Goal: Use online tool/utility: Utilize a website feature to perform a specific function

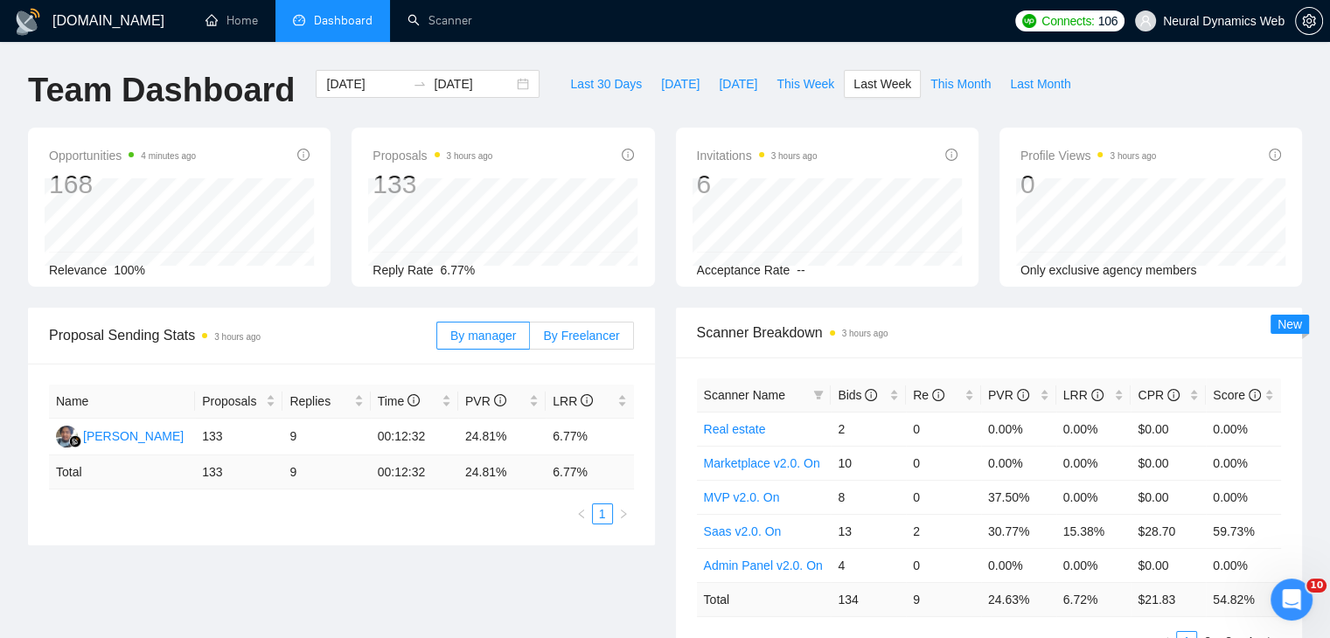
click at [597, 320] on div "By manager By Freelancer" at bounding box center [535, 336] width 198 height 56
click at [593, 329] on span "By Freelancer" at bounding box center [581, 336] width 76 height 14
click at [530, 340] on input "By Freelancer" at bounding box center [530, 340] width 0 height 0
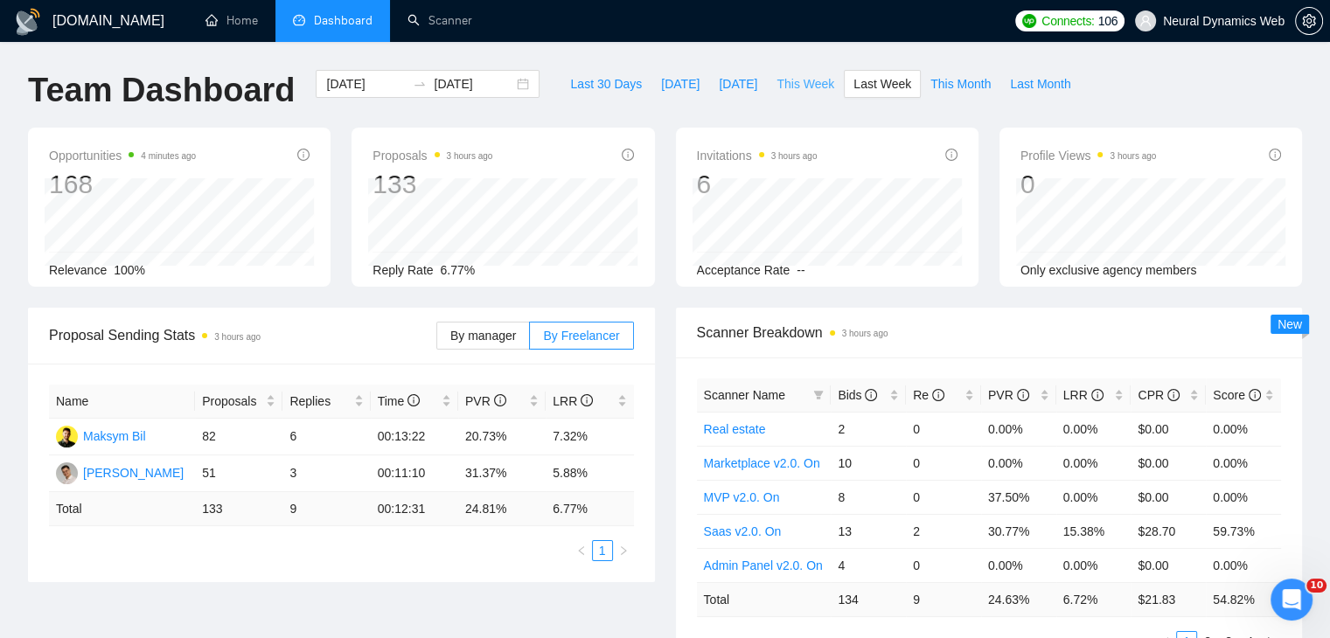
click at [789, 89] on span "This Week" at bounding box center [806, 83] width 58 height 19
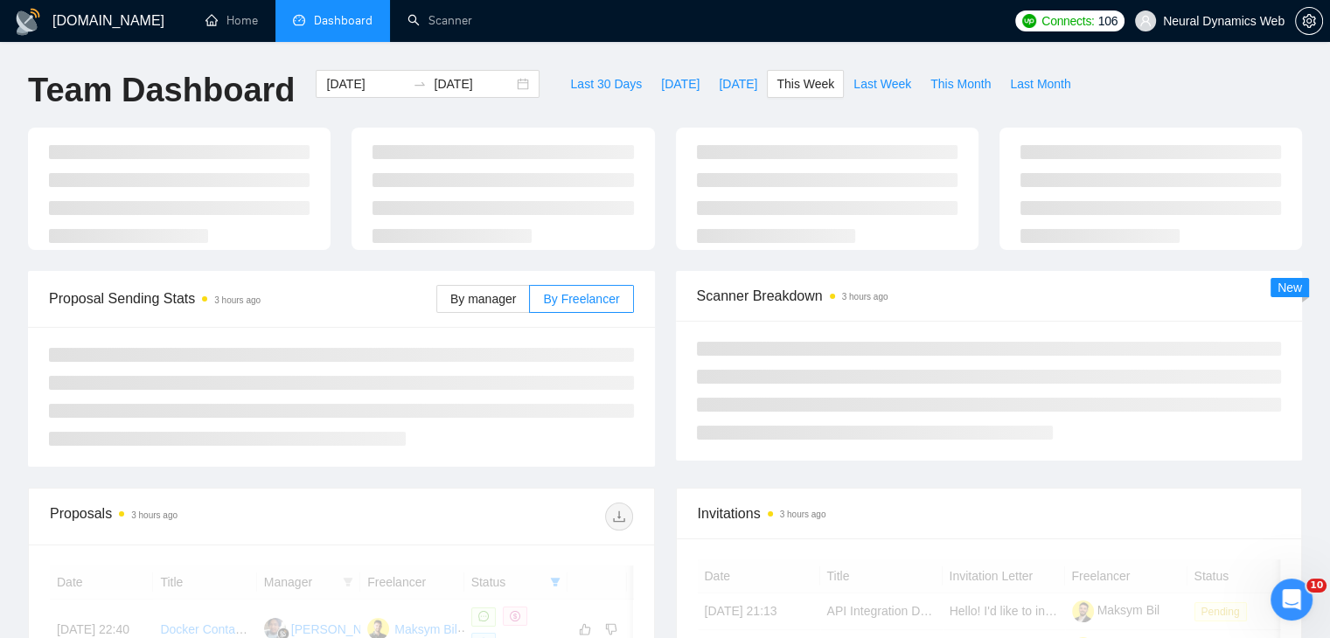
type input "[DATE]"
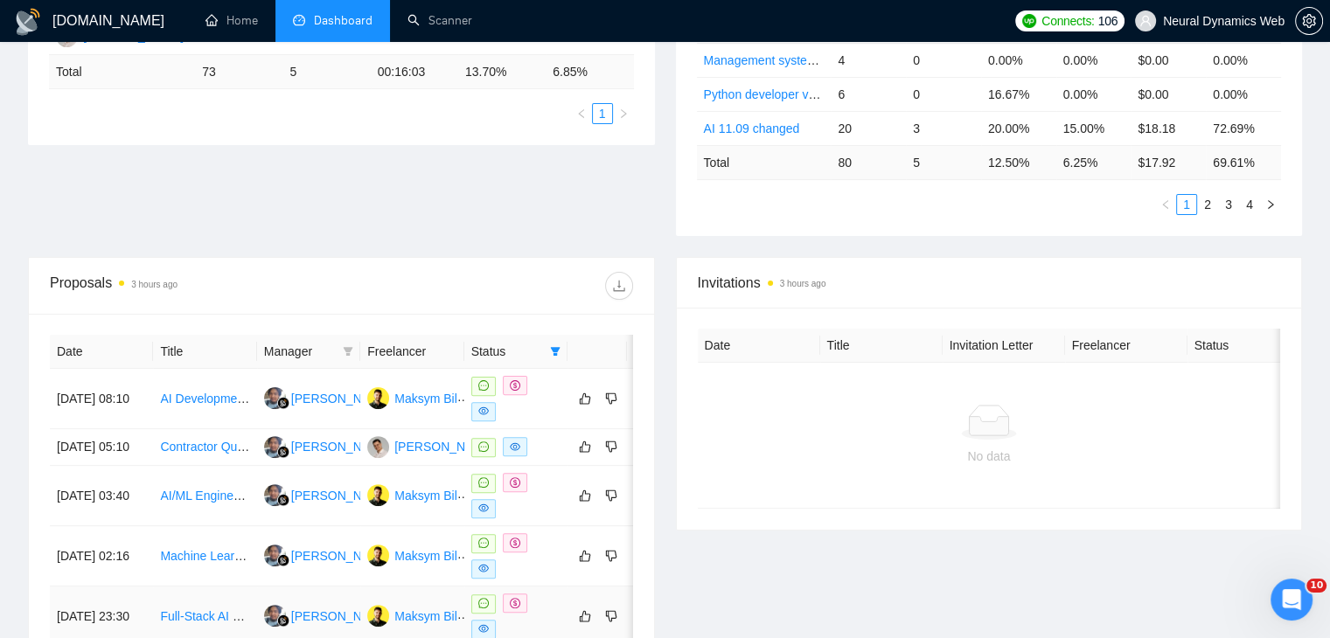
scroll to position [685, 0]
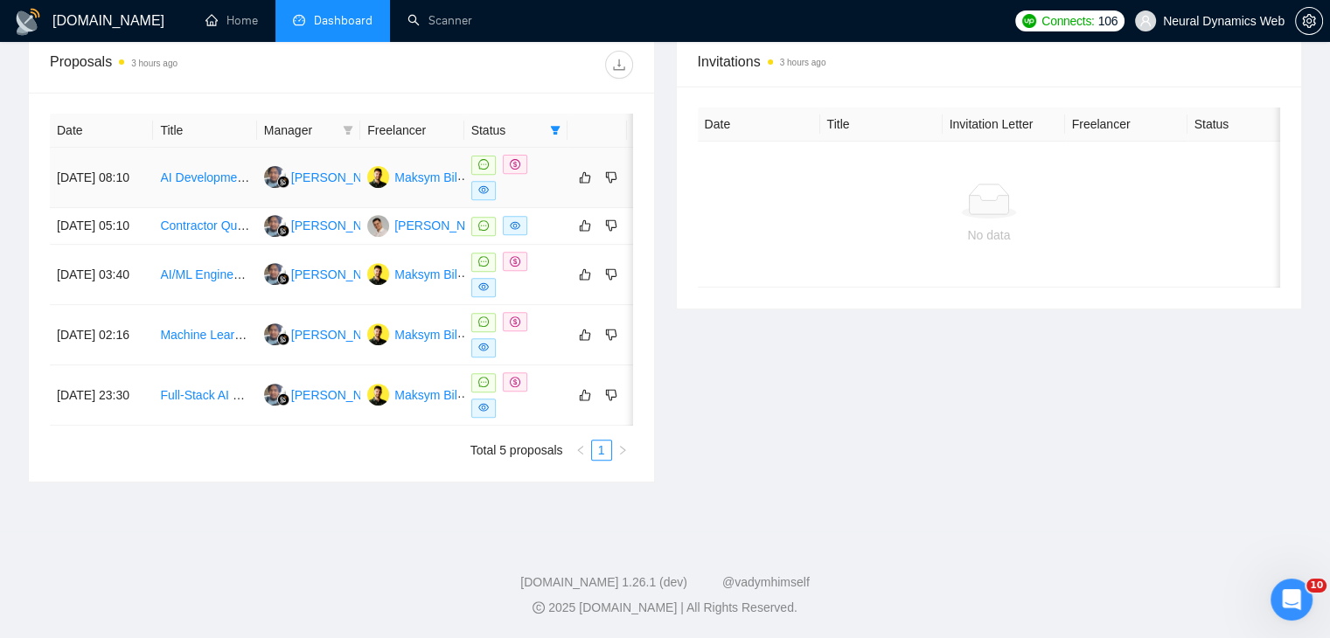
click at [203, 171] on link "AI Development Specialist Needed" at bounding box center [254, 178] width 189 height 14
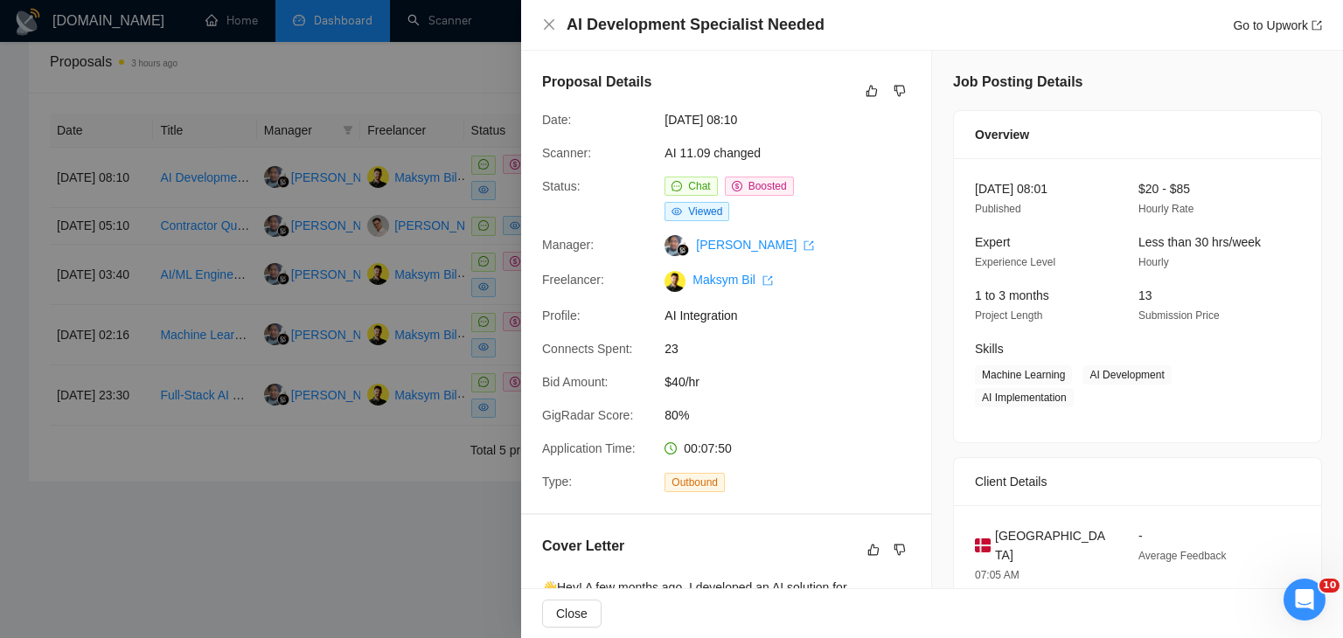
click at [359, 241] on div at bounding box center [671, 319] width 1343 height 638
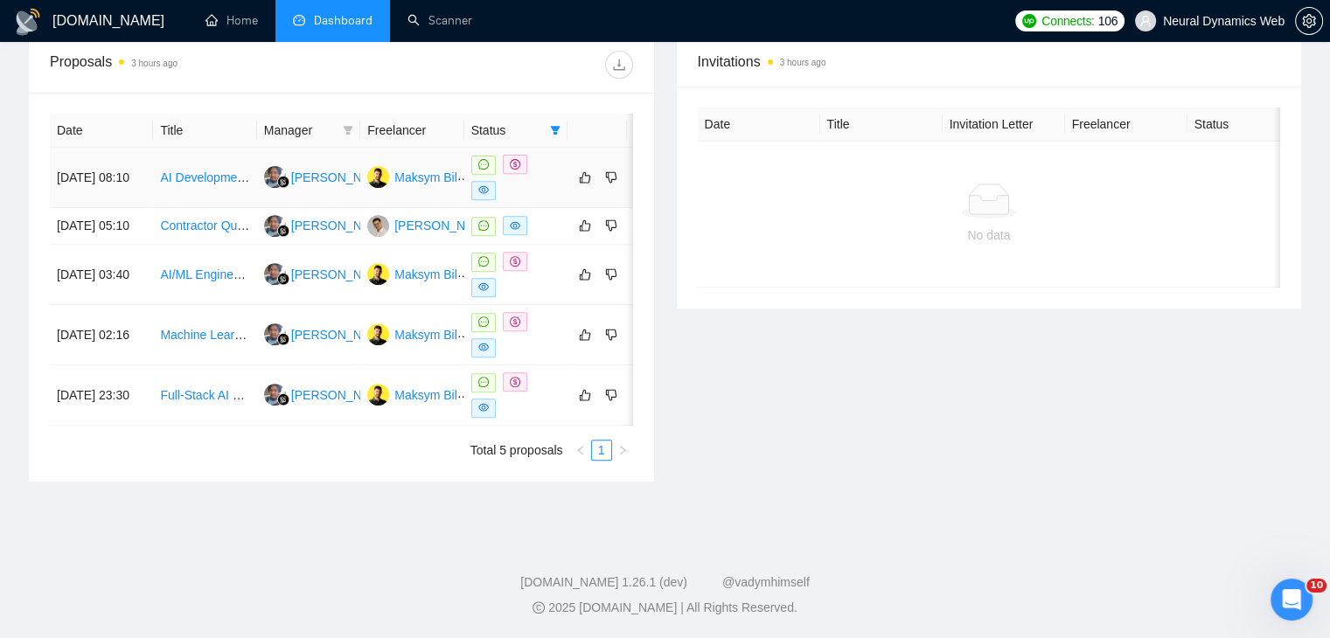
click at [212, 171] on link "AI Development Specialist Needed" at bounding box center [254, 178] width 189 height 14
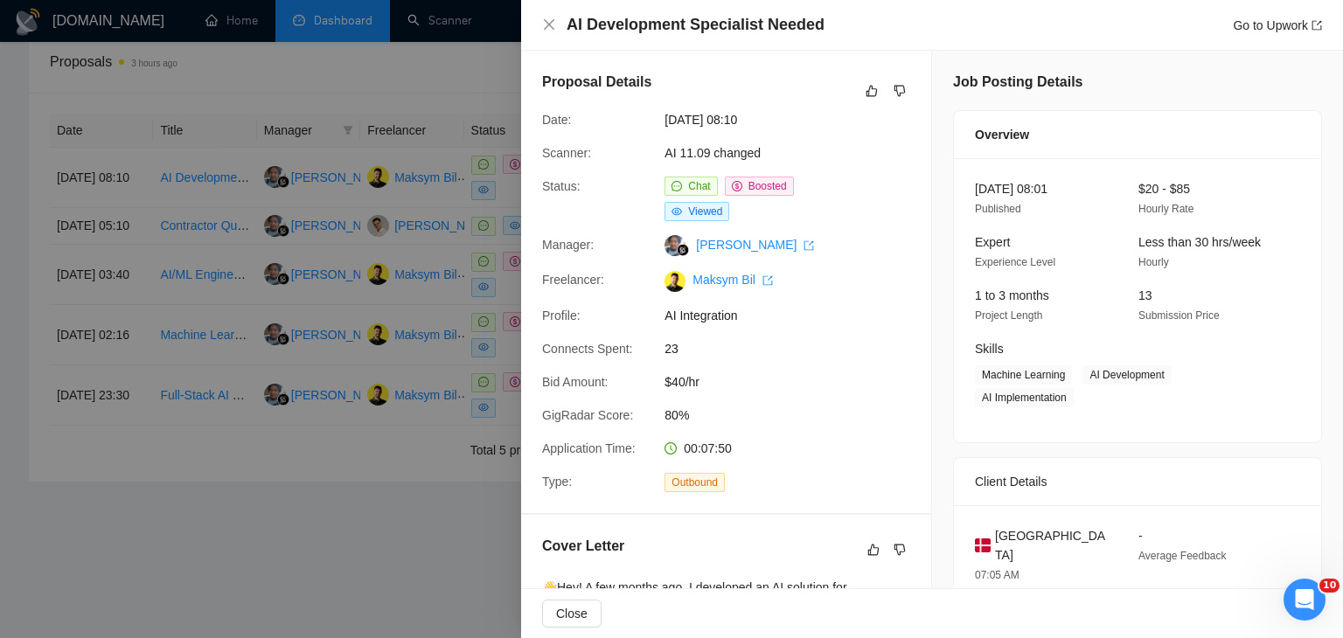
click at [460, 114] on div at bounding box center [671, 319] width 1343 height 638
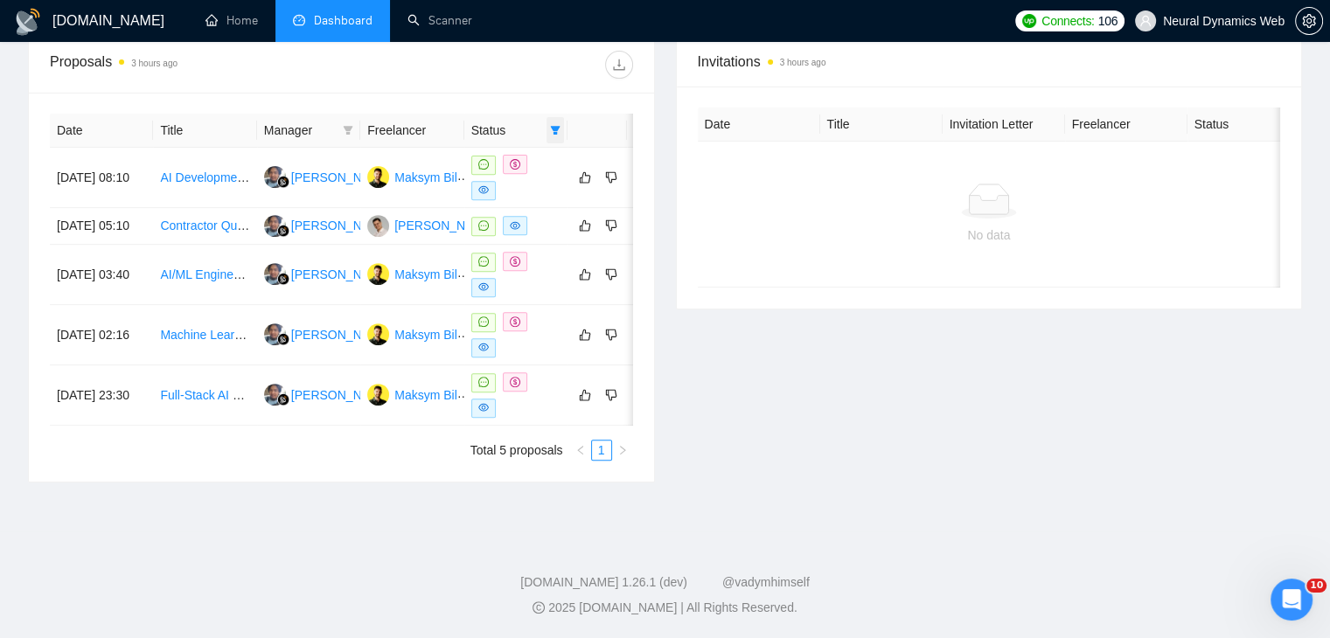
click at [556, 126] on icon "filter" at bounding box center [556, 130] width 10 height 9
click at [487, 184] on span "Sent" at bounding box center [499, 191] width 32 height 14
checkbox input "true"
click at [482, 156] on input "checkbox" at bounding box center [476, 163] width 14 height 14
checkbox input "false"
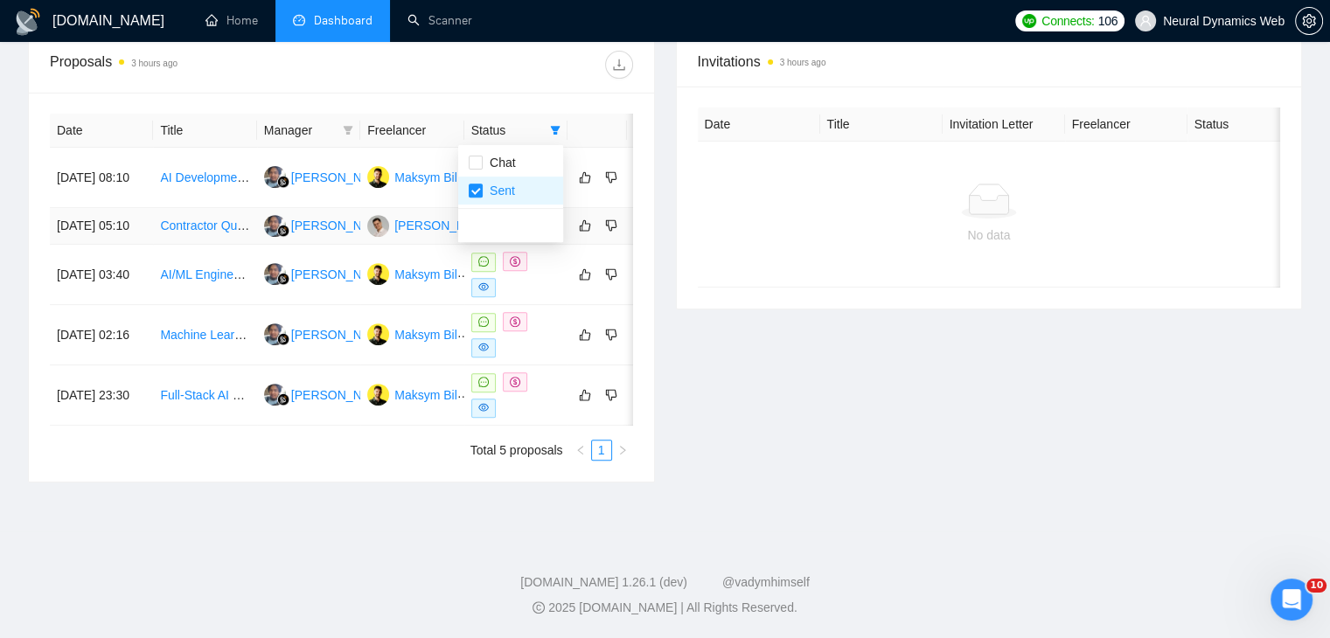
click at [709, 343] on div "Invitations 3 hours ago Date Title Invitation Letter Freelancer Status No data" at bounding box center [990, 259] width 648 height 447
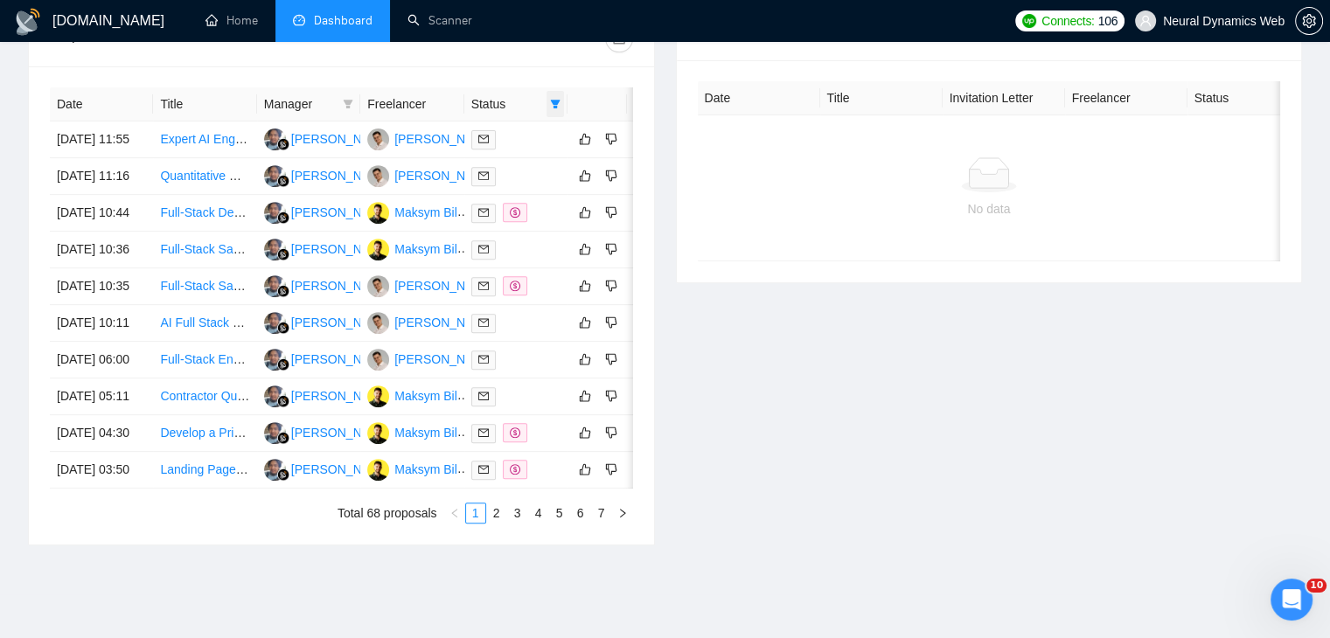
click at [556, 102] on icon "filter" at bounding box center [556, 104] width 10 height 9
click at [650, 326] on div "Date Title Manager Freelancer Status [DATE] 11:55 Expert AI Engineer Needed for…" at bounding box center [341, 305] width 625 height 478
click at [220, 220] on link "Full-Stack Developer for Construction Project Management App" at bounding box center [332, 213] width 345 height 14
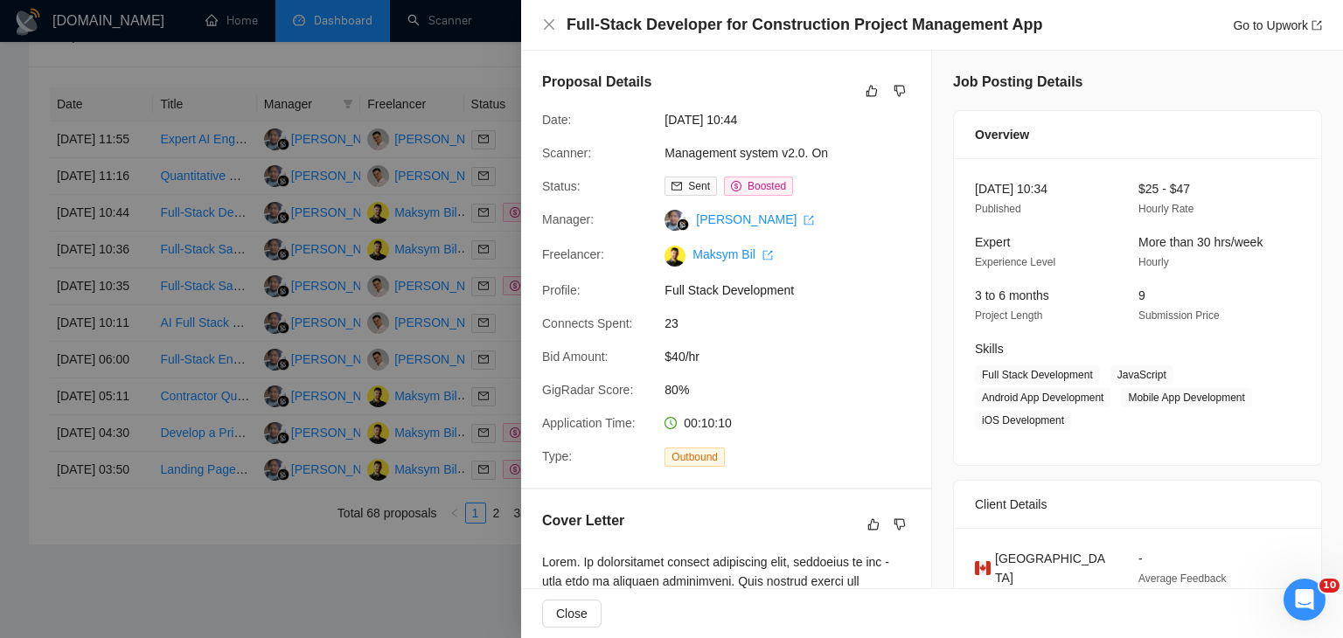
click at [429, 250] on div at bounding box center [671, 319] width 1343 height 638
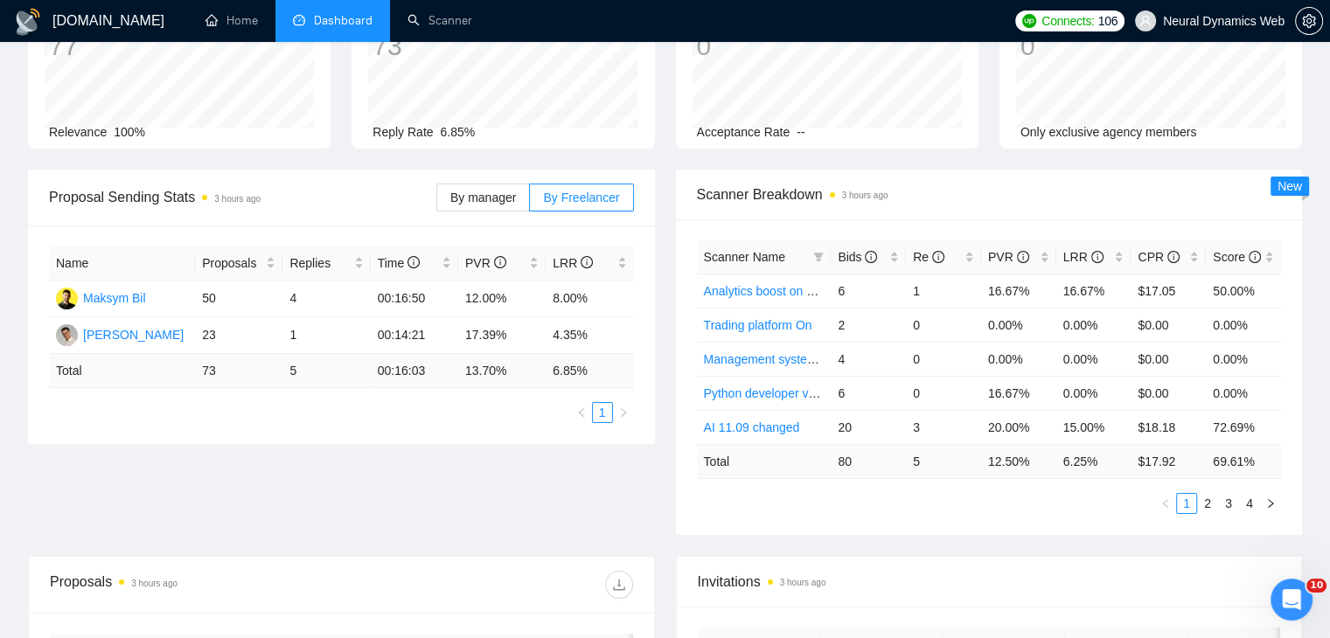
scroll to position [73, 0]
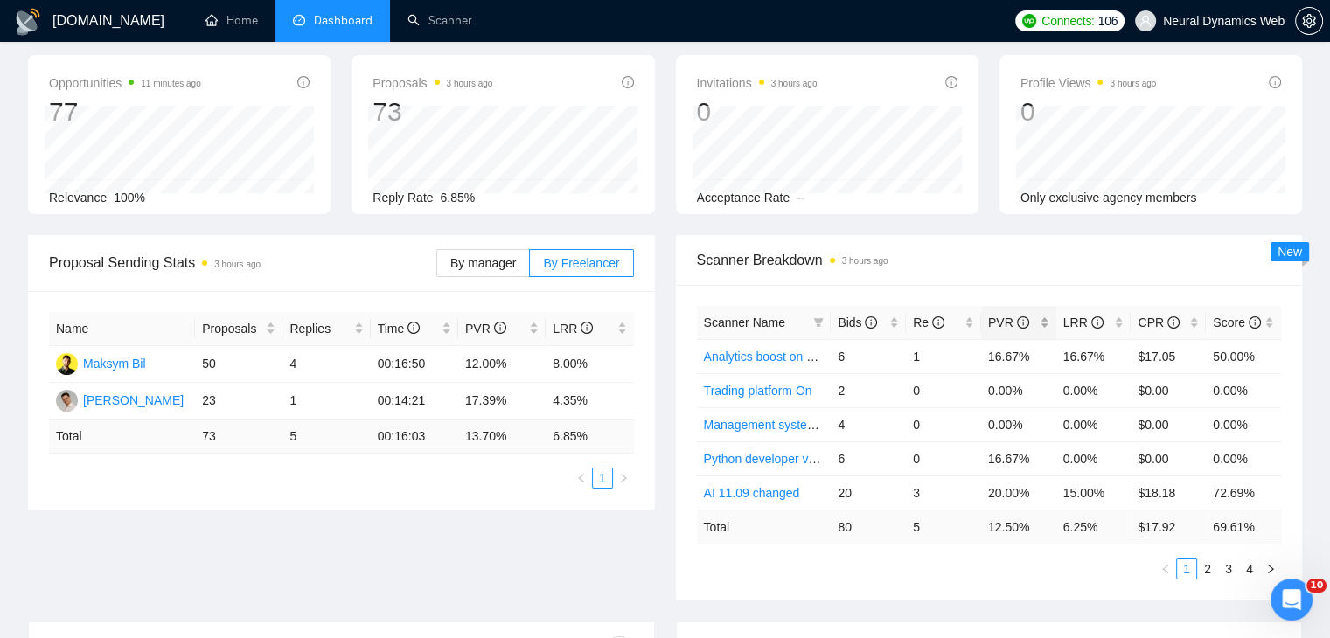
click at [1045, 321] on div "PVR" at bounding box center [1018, 322] width 61 height 19
click at [1122, 321] on div "LRR" at bounding box center [1094, 322] width 61 height 19
click at [883, 323] on span "Bids" at bounding box center [862, 322] width 48 height 19
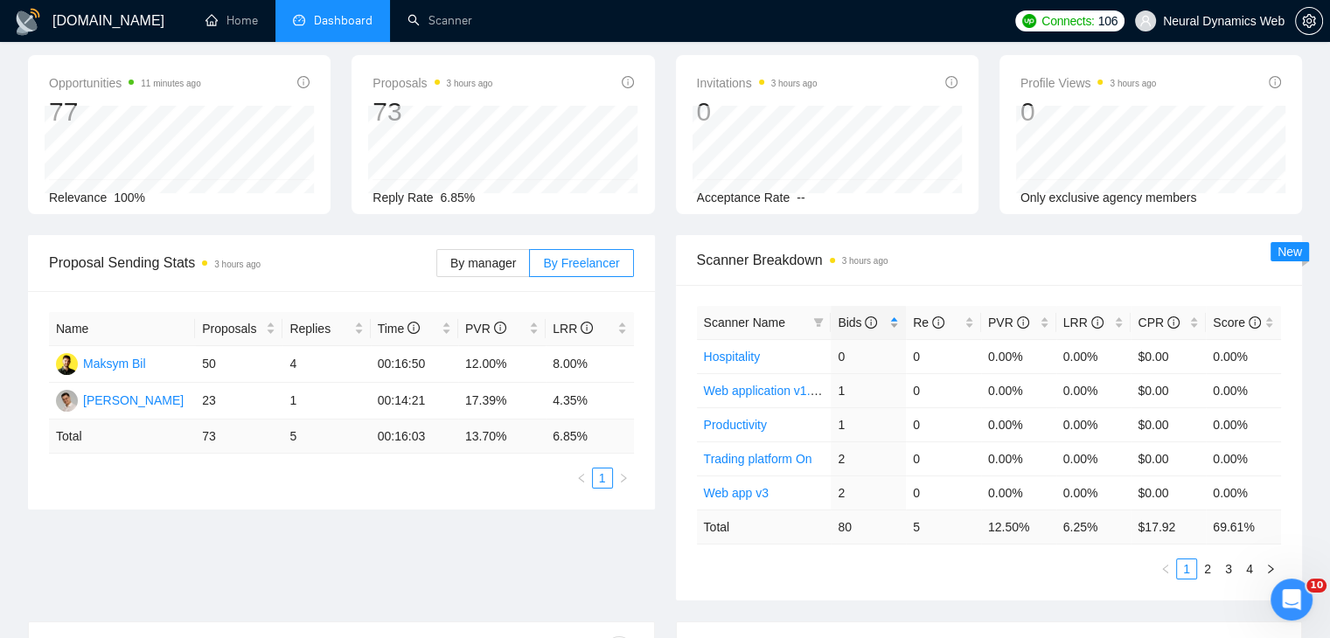
click at [883, 323] on span "Bids" at bounding box center [862, 322] width 48 height 19
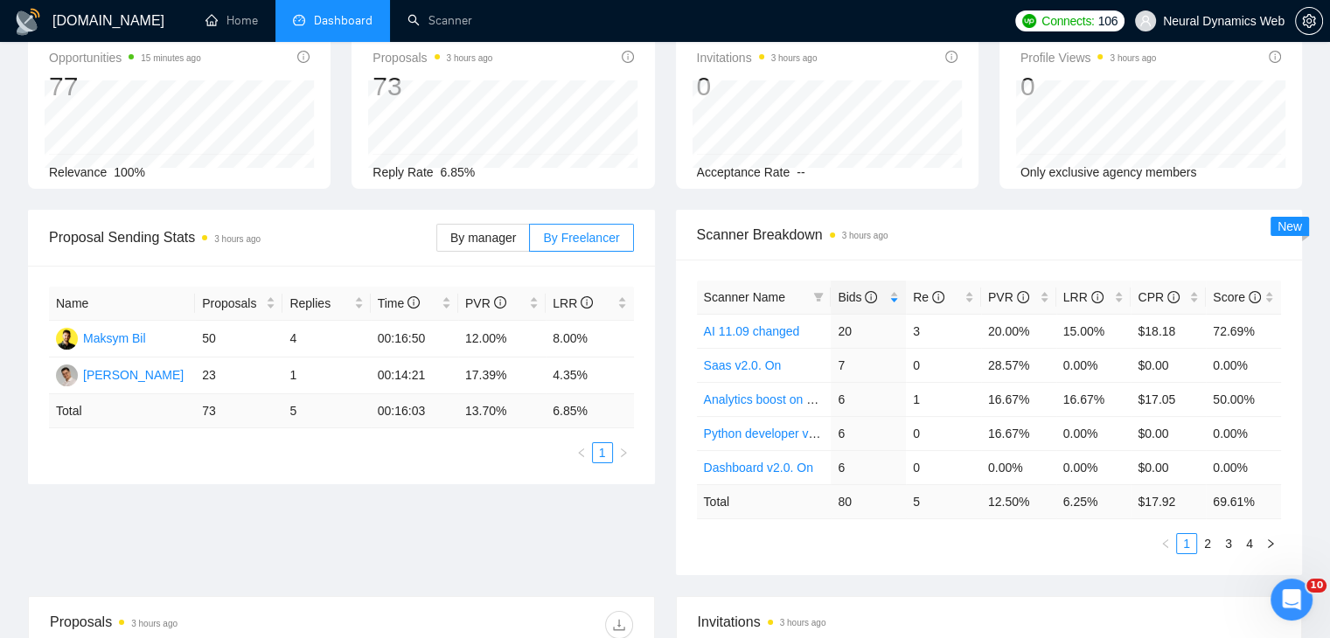
scroll to position [0, 0]
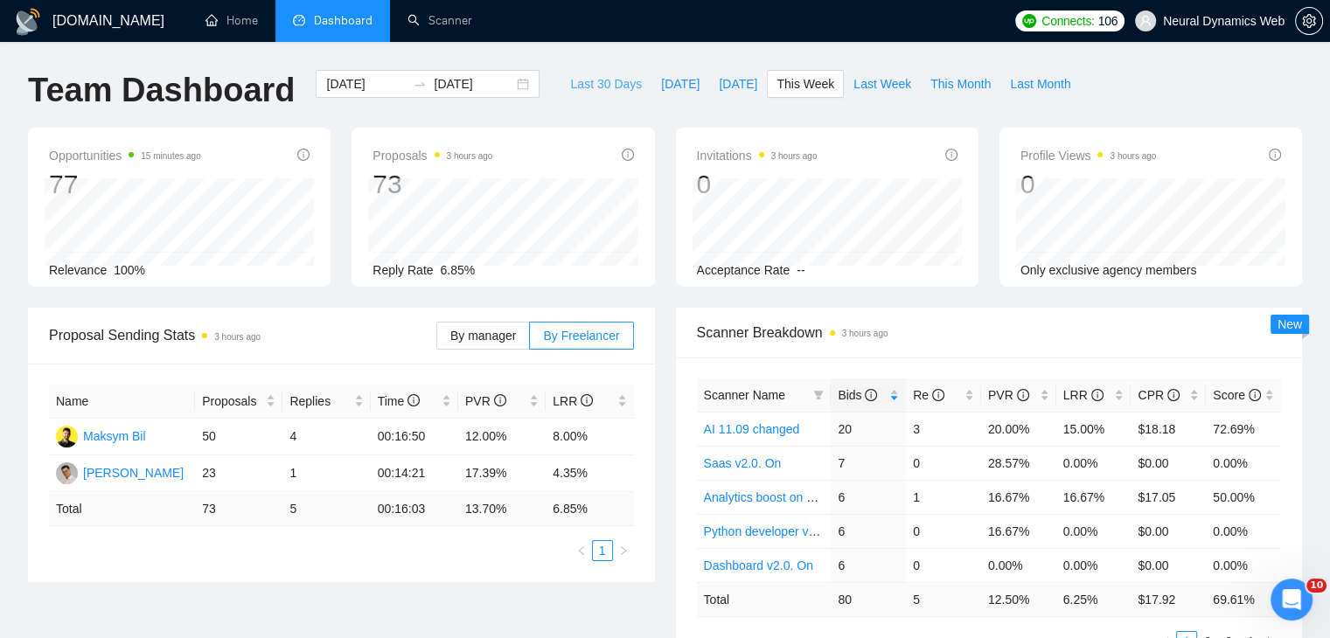
click at [584, 89] on span "Last 30 Days" at bounding box center [606, 83] width 72 height 19
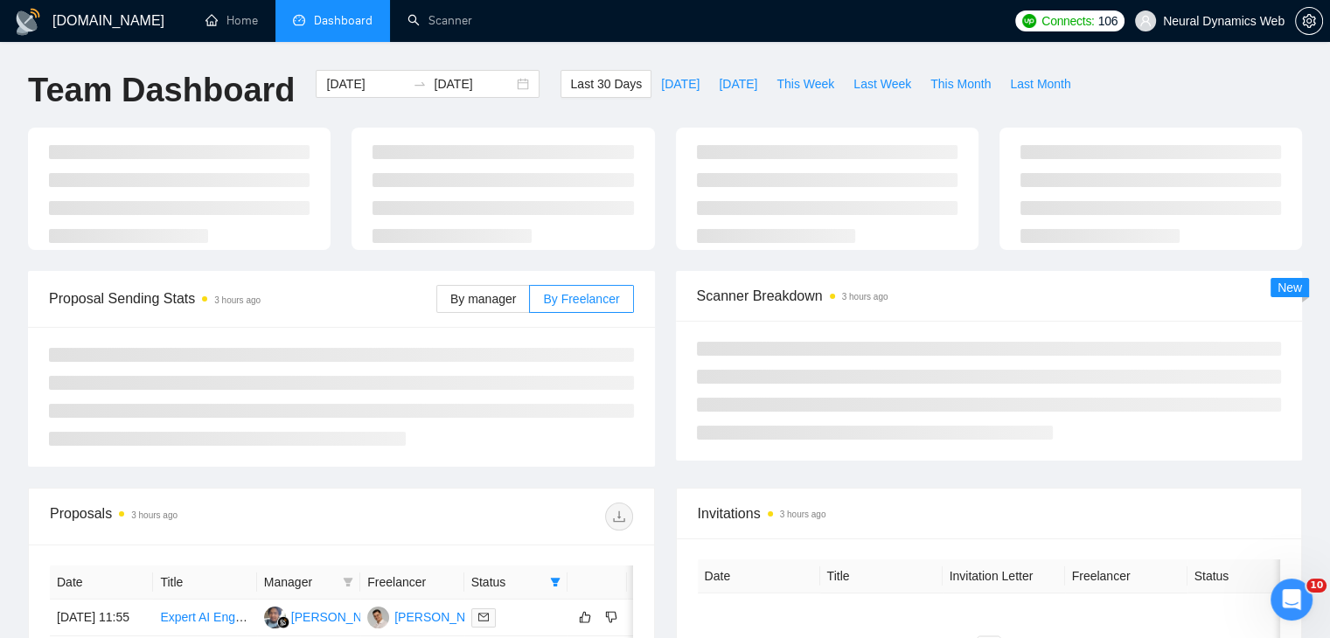
type input "[DATE]"
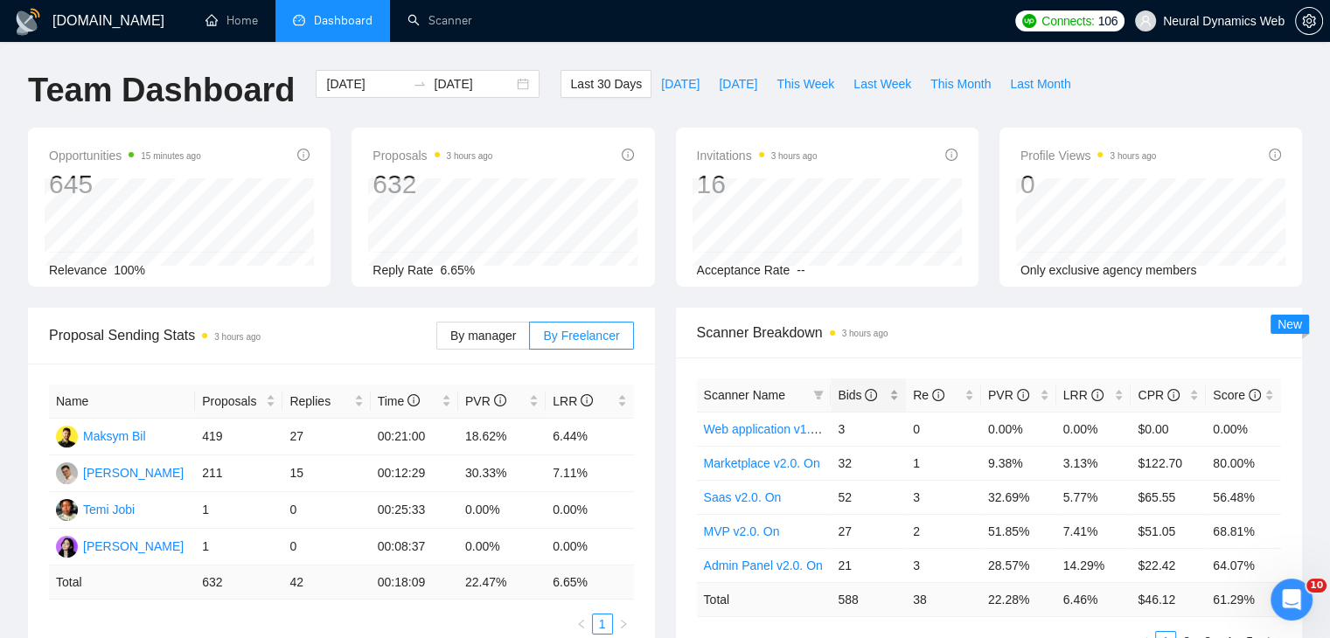
click at [885, 398] on span "Bids" at bounding box center [862, 395] width 48 height 19
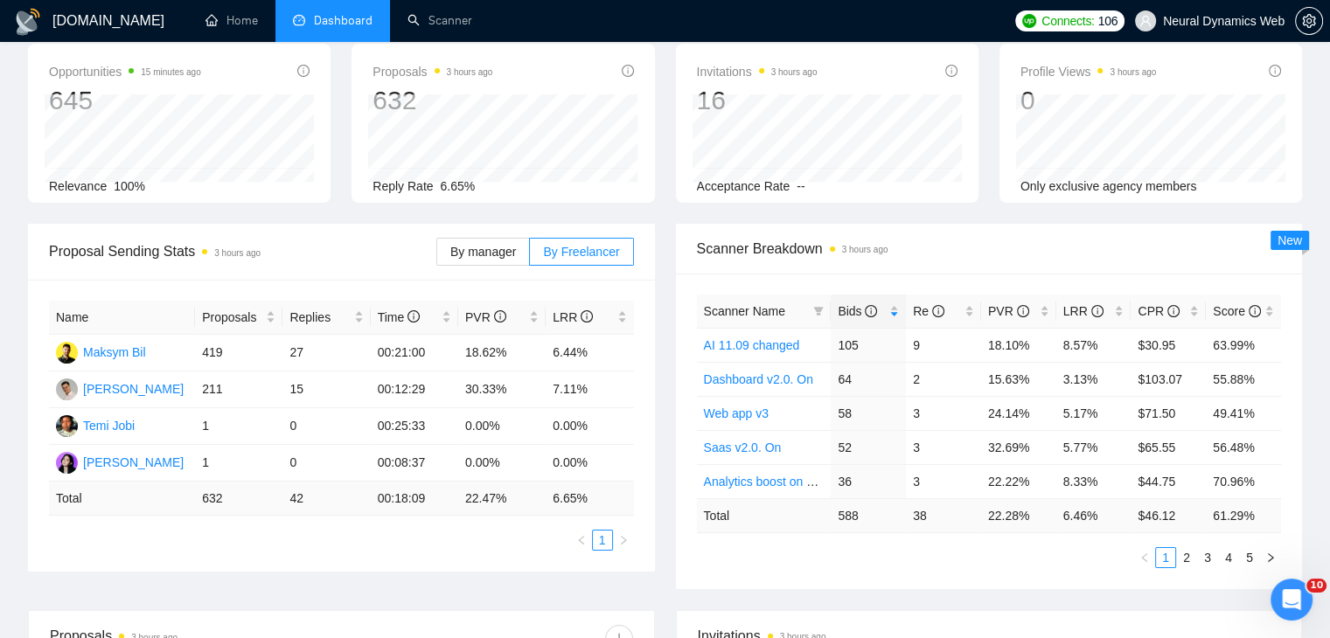
scroll to position [87, 0]
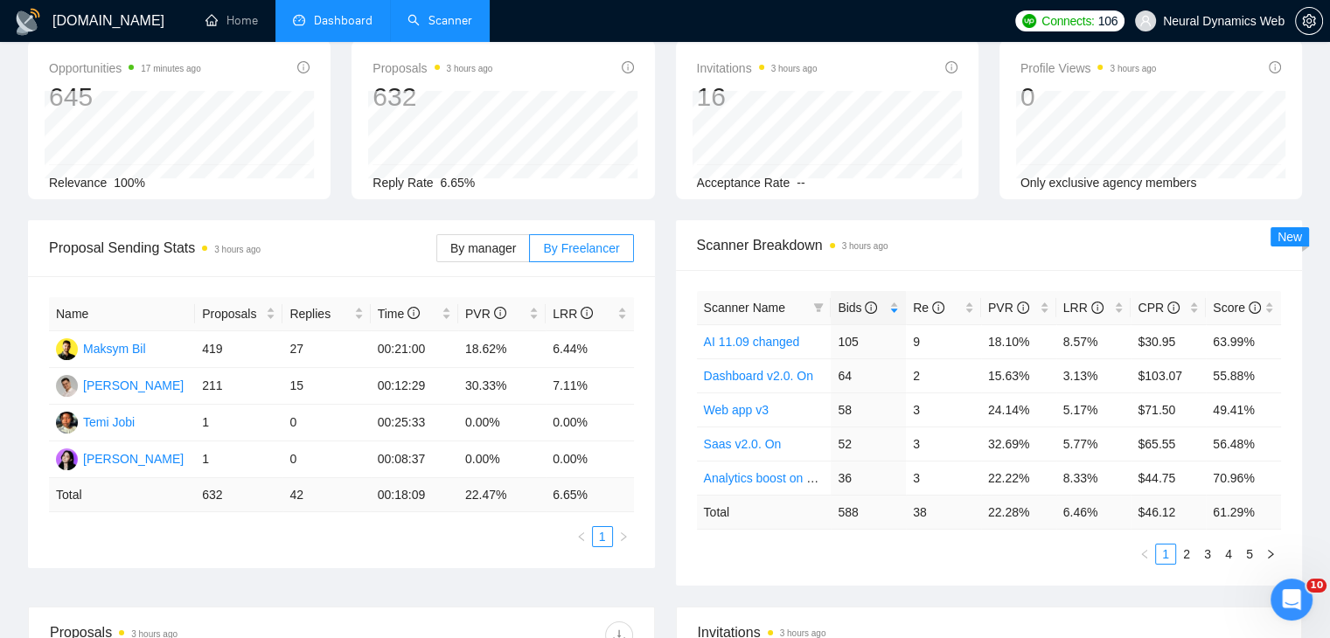
click at [428, 13] on link "Scanner" at bounding box center [440, 20] width 65 height 15
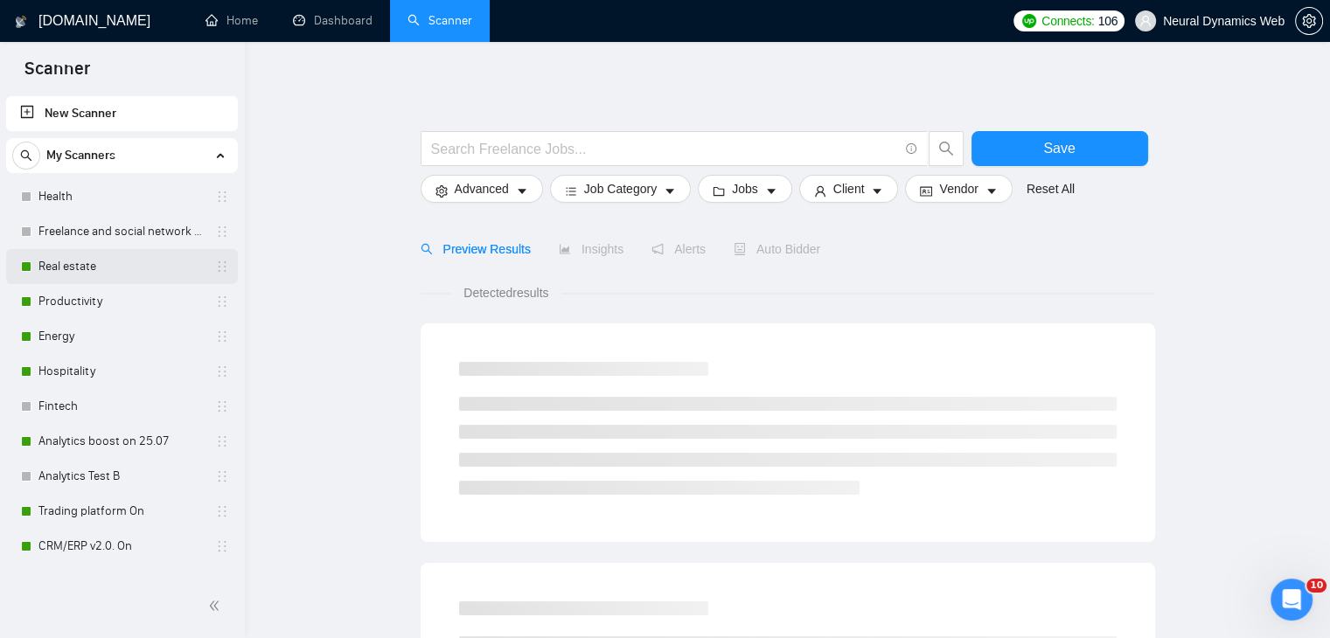
click at [69, 272] on link "Real estate" at bounding box center [121, 266] width 166 height 35
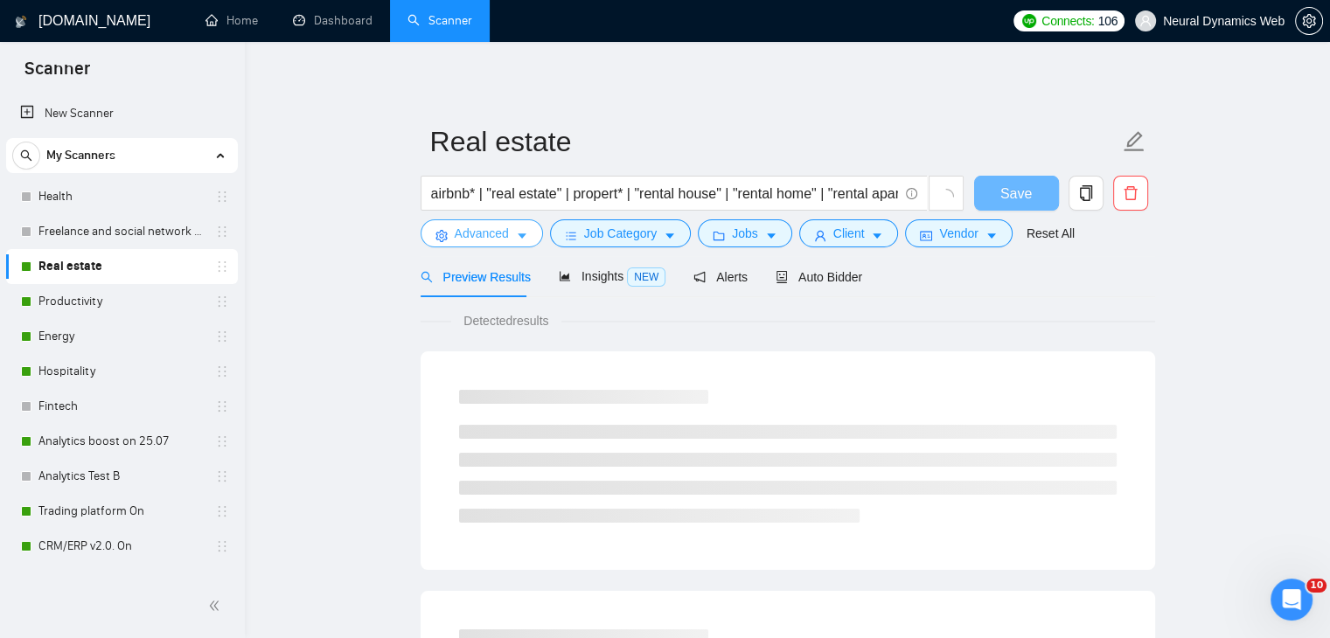
click at [472, 236] on span "Advanced" at bounding box center [482, 233] width 54 height 19
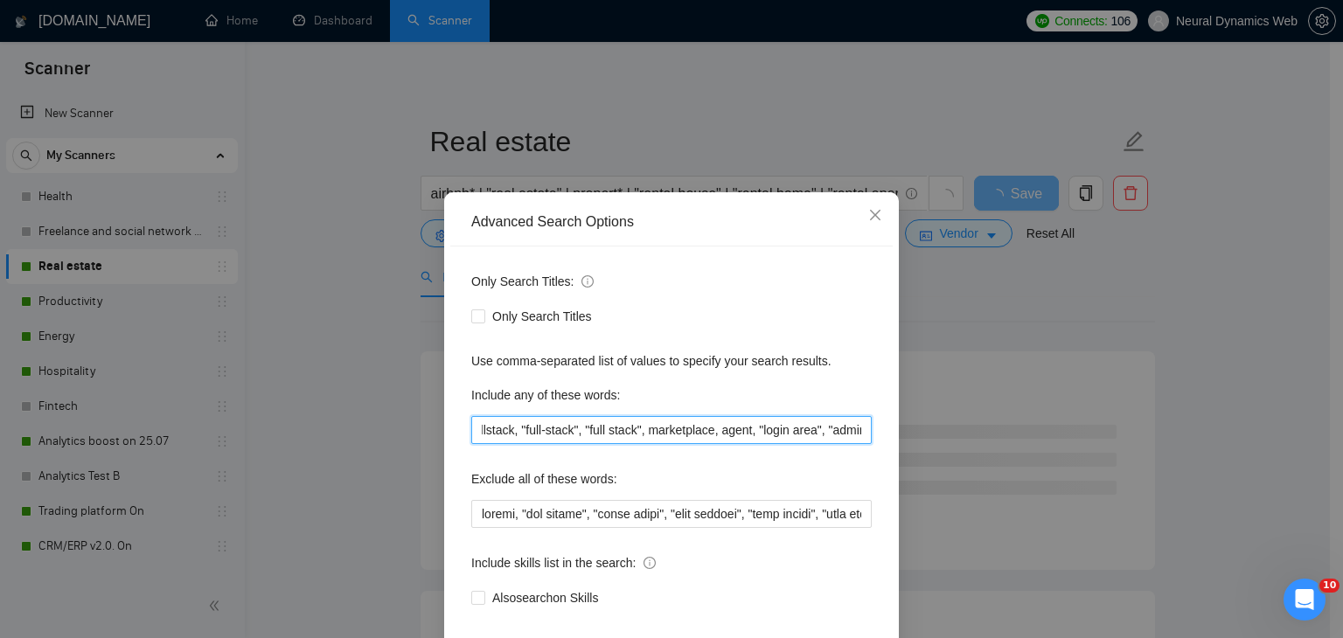
scroll to position [0, 419]
drag, startPoint x: 647, startPoint y: 427, endPoint x: 867, endPoint y: 438, distance: 219.8
click at [867, 438] on div "Only Search Titles: Only Search Titles Use comma-separated list of values to sp…" at bounding box center [671, 451] width 443 height 408
click at [861, 211] on span "Close" at bounding box center [875, 215] width 47 height 47
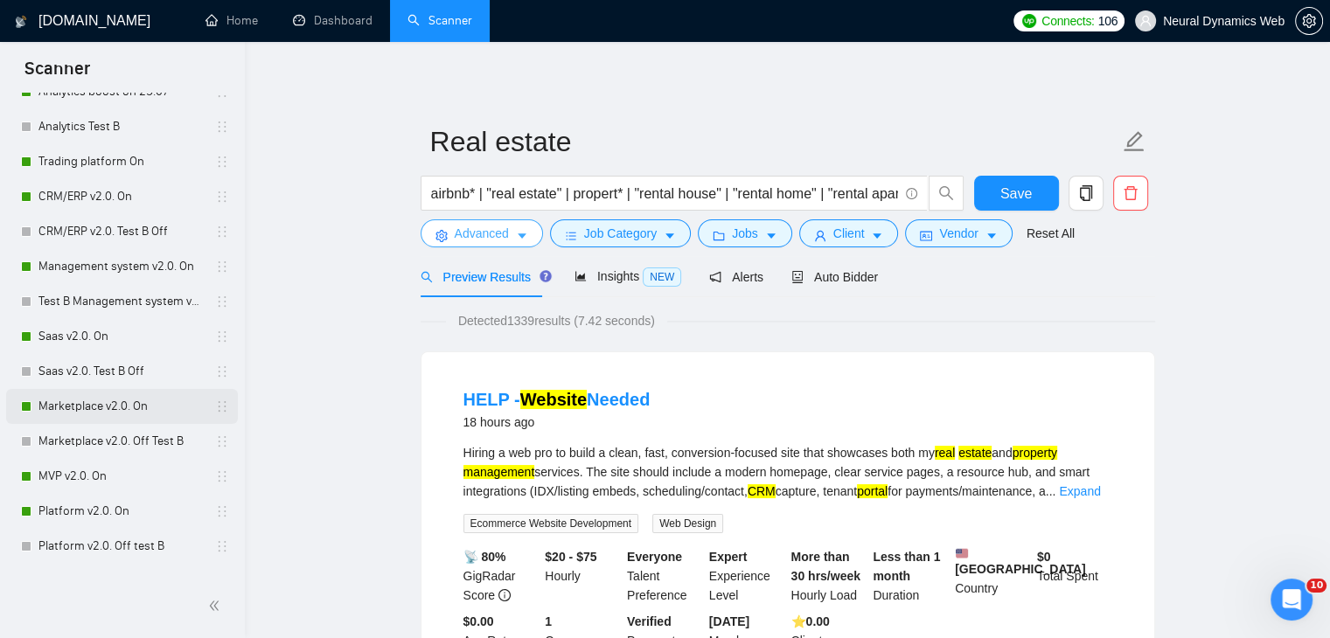
scroll to position [437, 0]
